Goal: Task Accomplishment & Management: Manage account settings

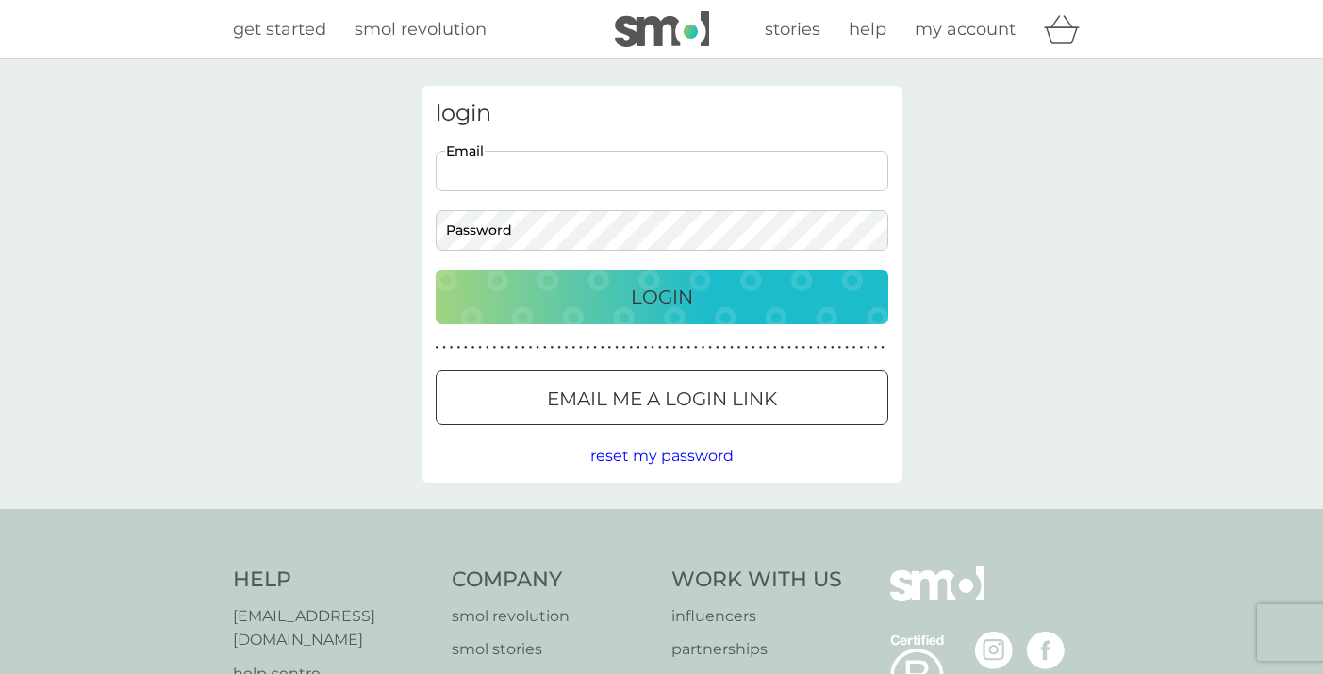
click at [768, 175] on input "Email" at bounding box center [662, 171] width 452 height 41
type input "[PERSON_NAME][EMAIL_ADDRESS][PERSON_NAME][DOMAIN_NAME]"
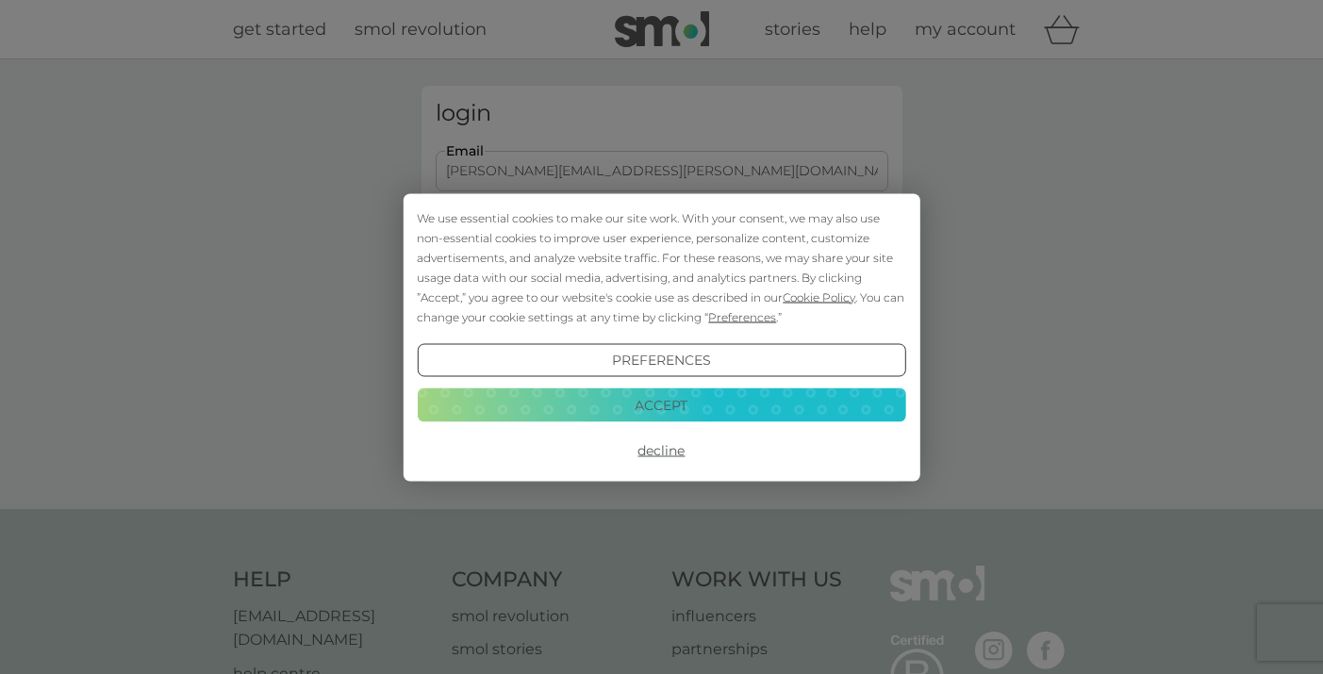
click at [644, 406] on button "Accept" at bounding box center [661, 405] width 488 height 34
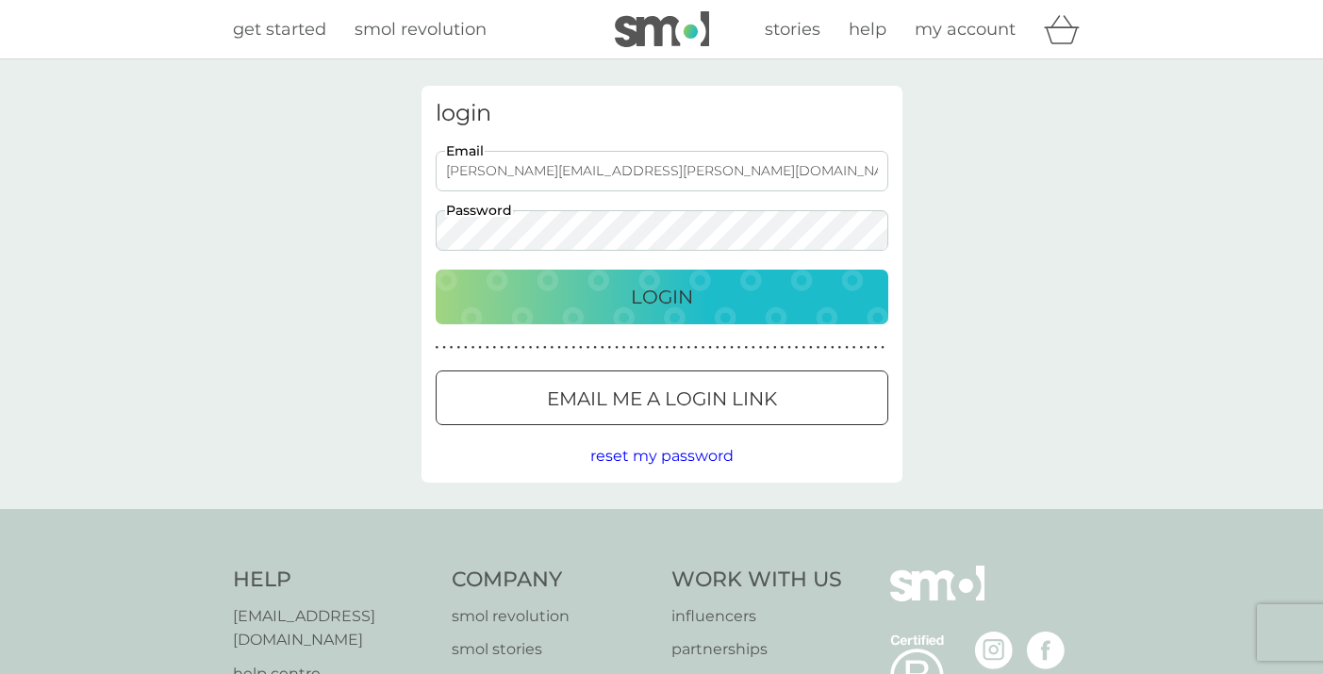
click at [633, 307] on p "Login" at bounding box center [662, 297] width 62 height 30
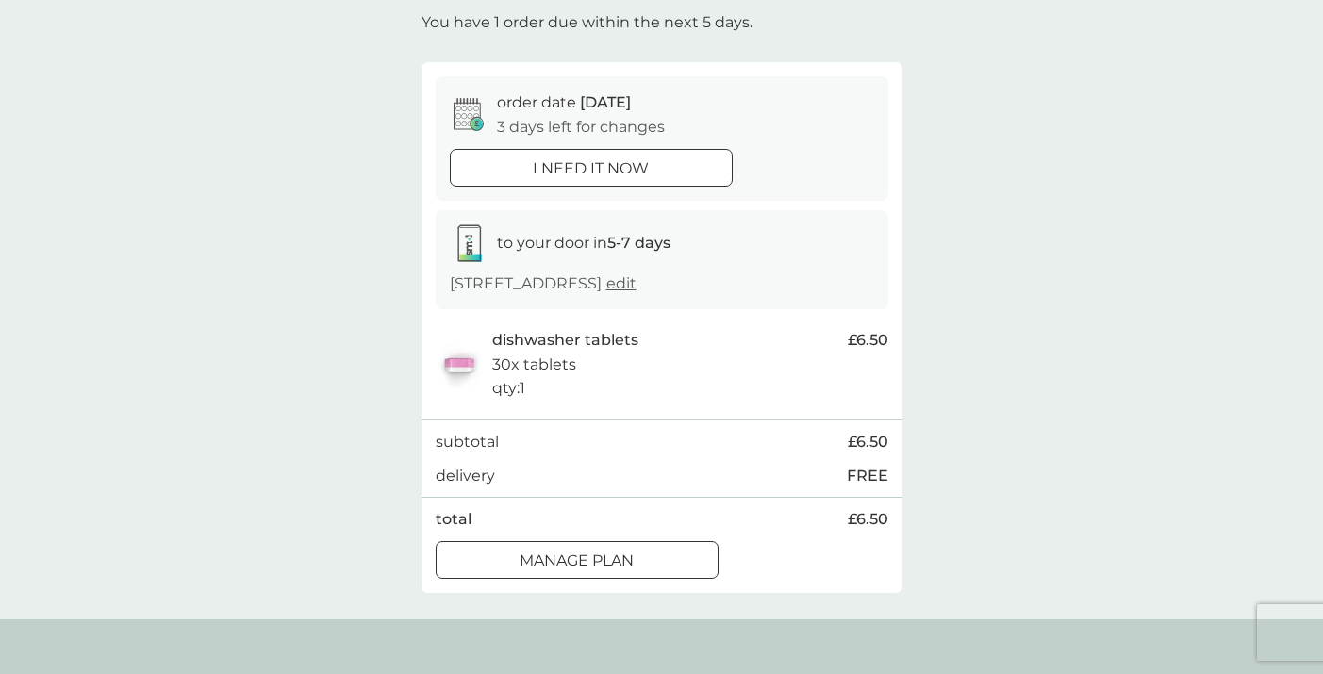
scroll to position [113, 0]
click at [607, 556] on div at bounding box center [577, 560] width 68 height 20
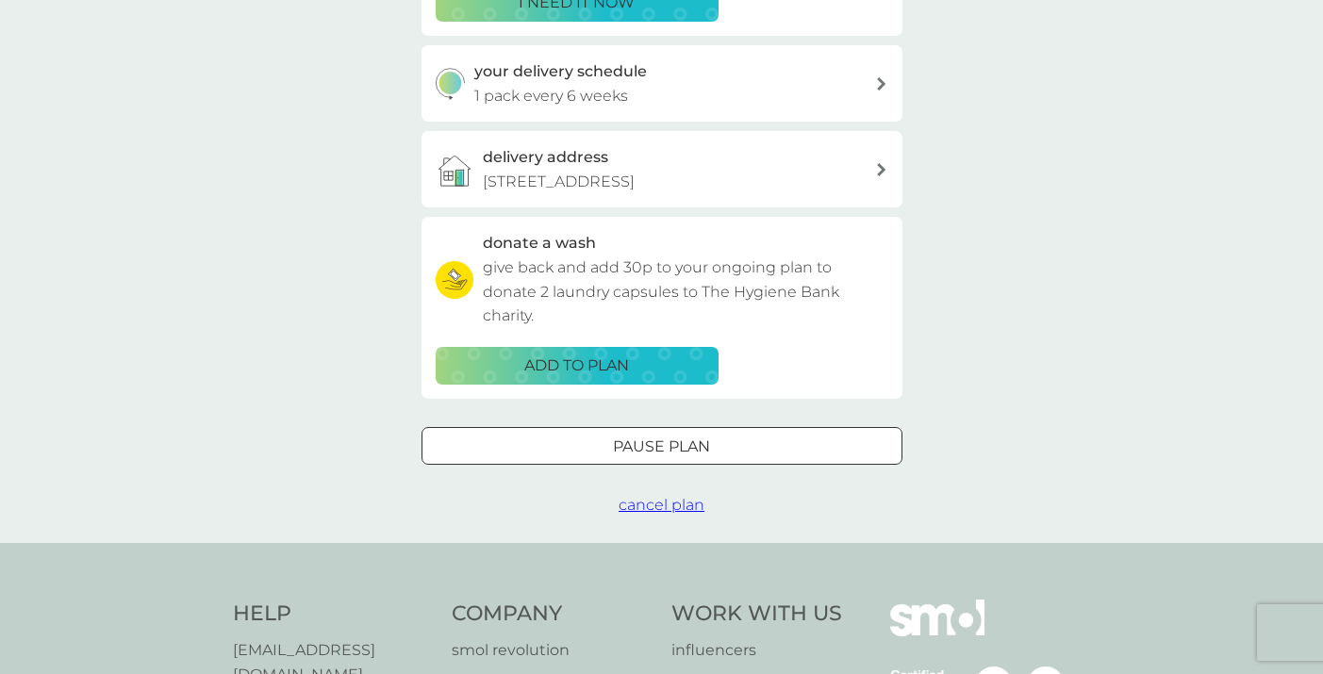
scroll to position [419, 0]
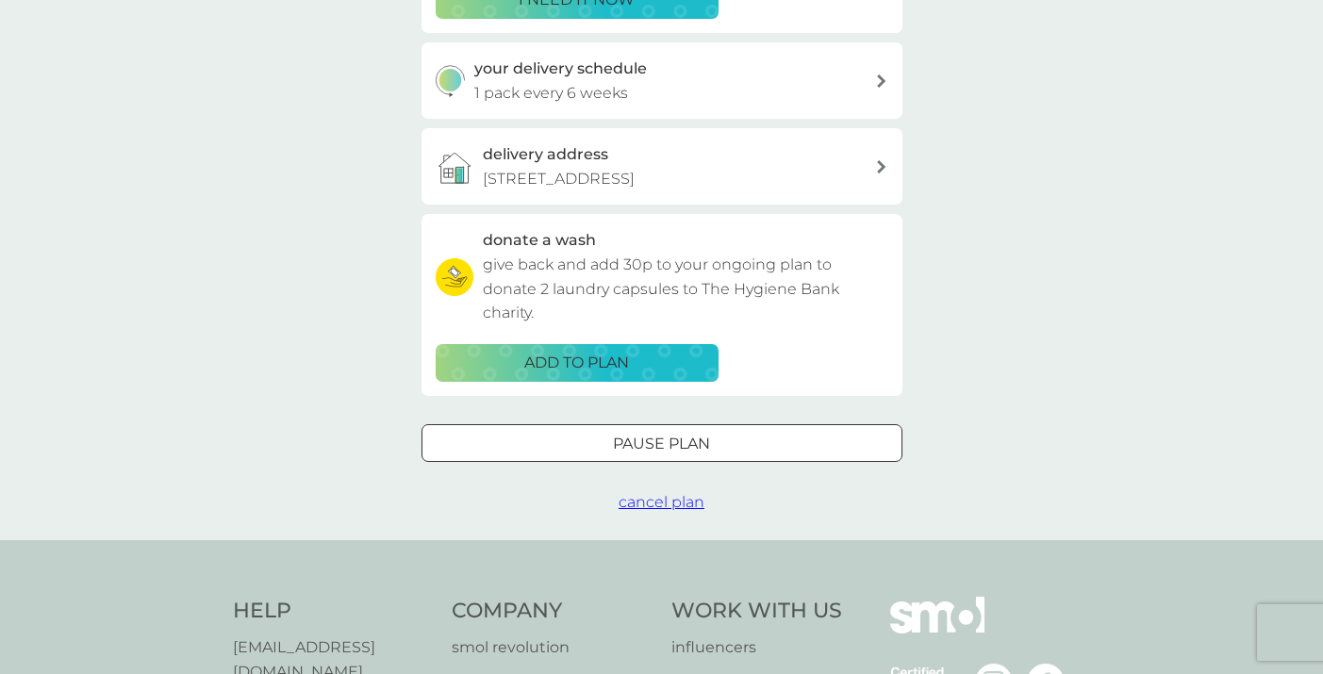
click at [756, 446] on div "Pause plan" at bounding box center [661, 444] width 479 height 25
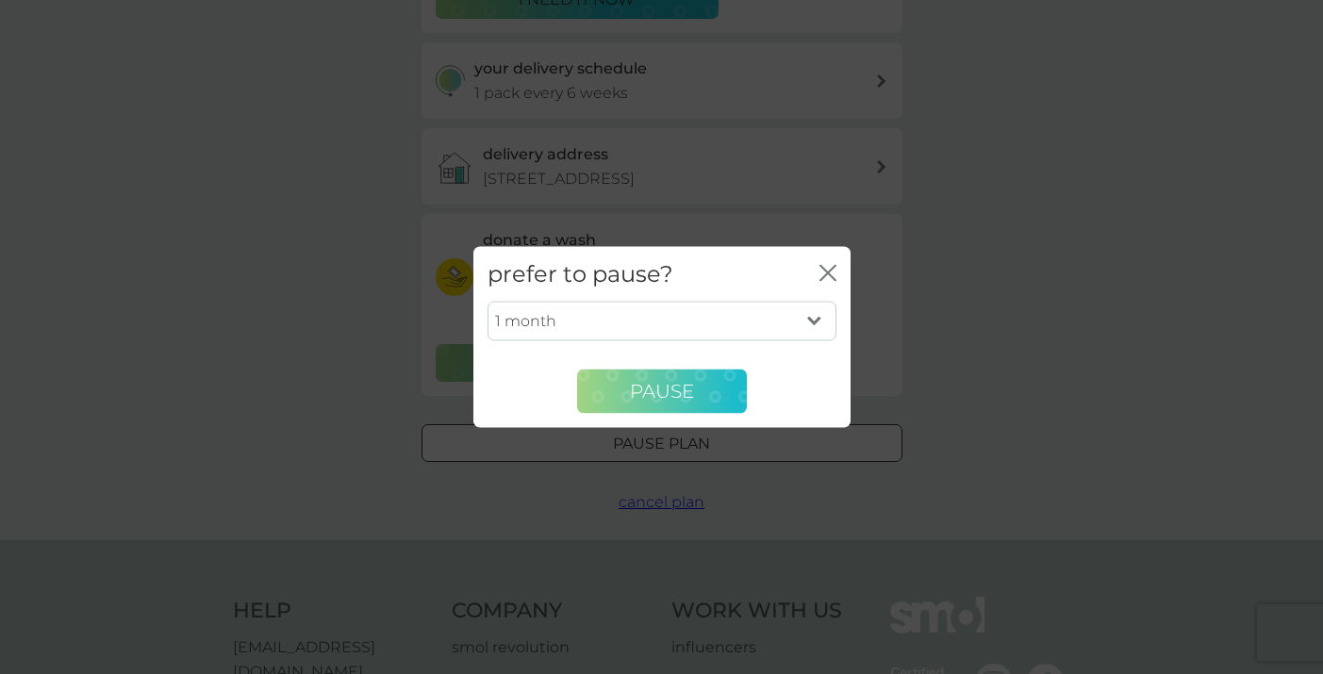
click at [654, 389] on span "Pause" at bounding box center [662, 391] width 64 height 23
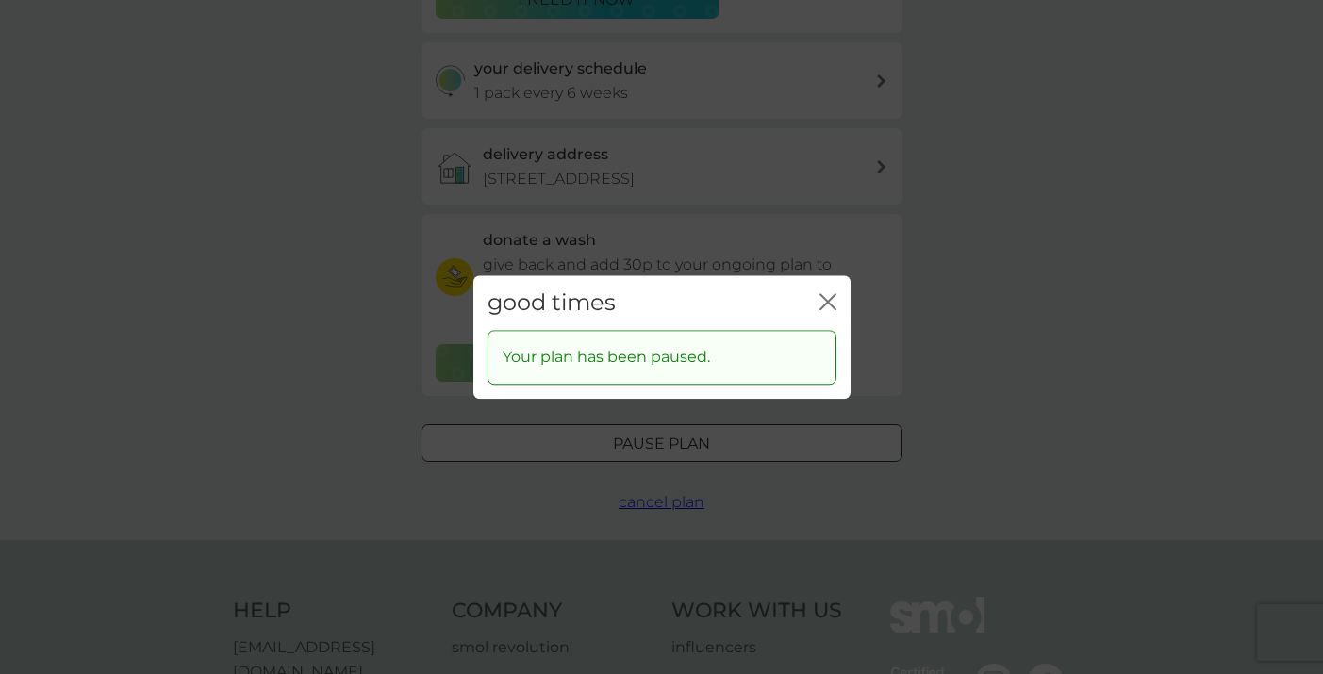
click at [821, 296] on icon "close" at bounding box center [824, 301] width 8 height 15
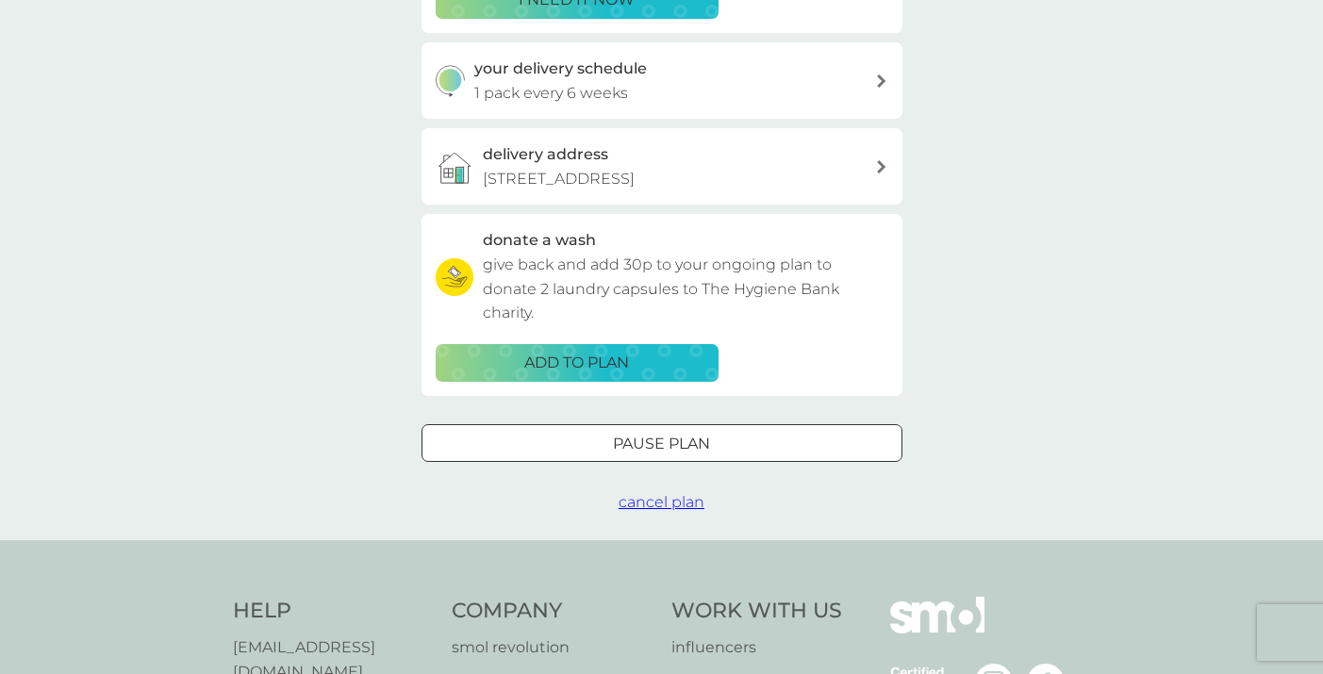
scroll to position [0, 0]
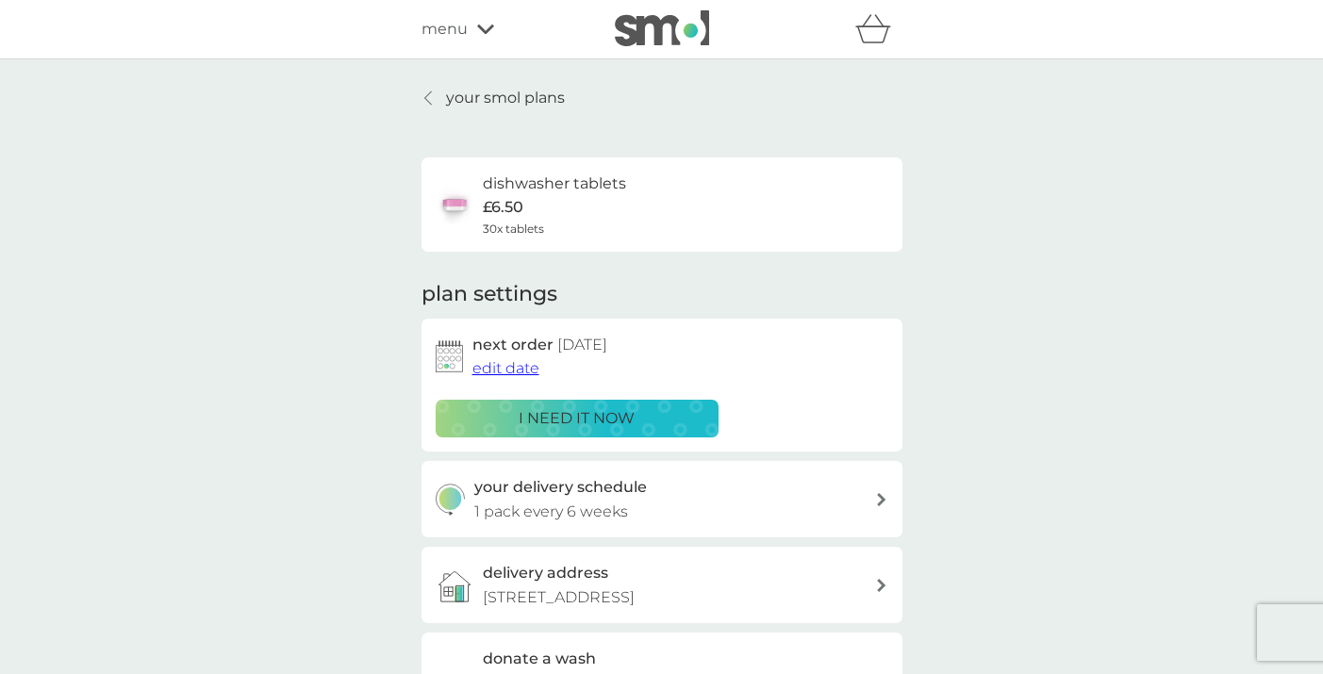
click at [485, 29] on icon at bounding box center [485, 29] width 17 height 11
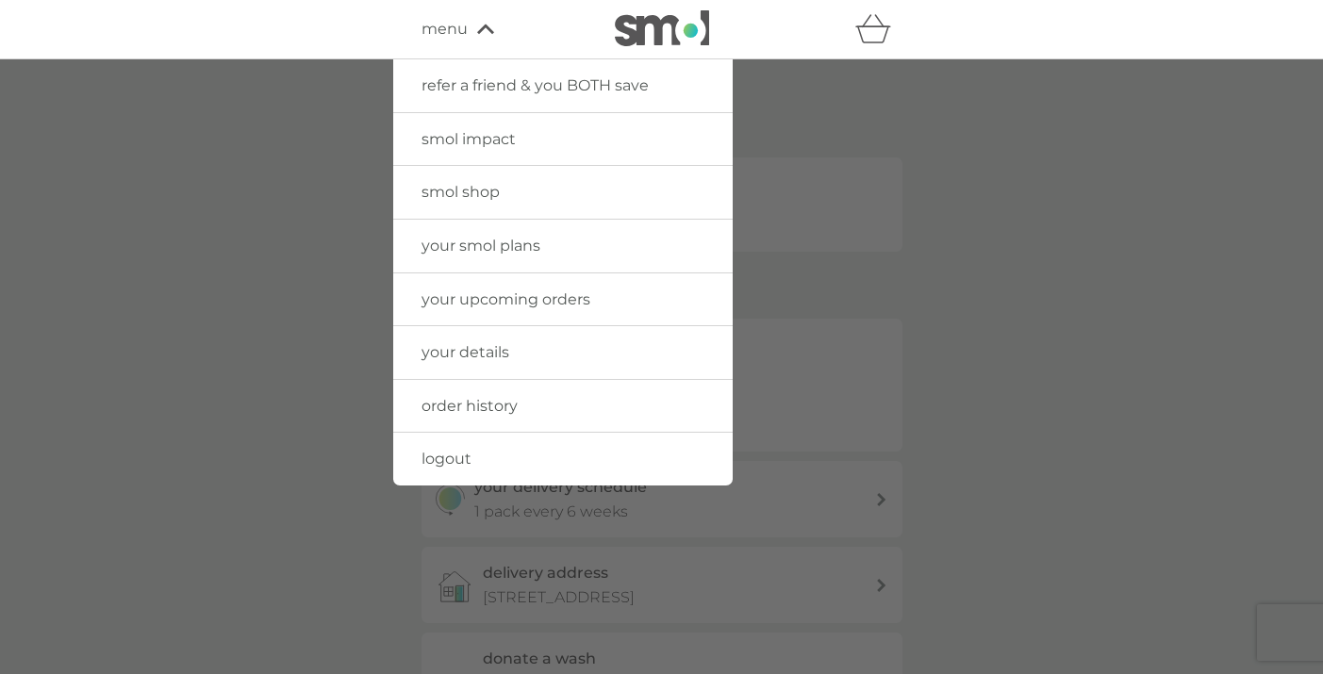
click at [468, 459] on span "logout" at bounding box center [446, 459] width 50 height 18
